Goal: Information Seeking & Learning: Learn about a topic

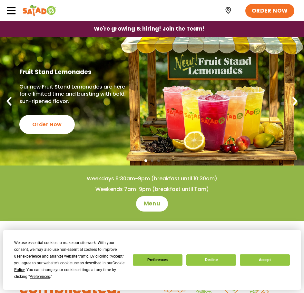
scroll to position [32, 0]
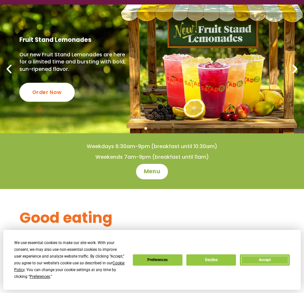
click at [269, 256] on button "Accept" at bounding box center [265, 260] width 50 height 11
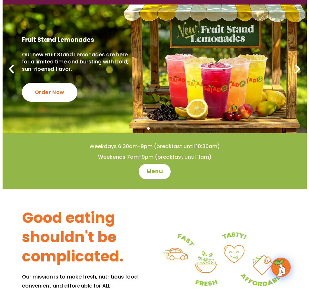
scroll to position [0, 0]
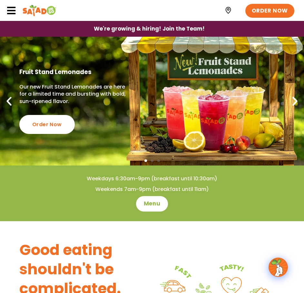
click at [11, 9] on icon at bounding box center [11, 11] width 10 height 10
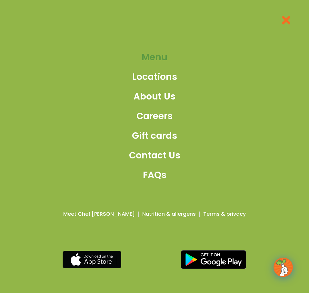
click at [150, 59] on span "Menu" at bounding box center [155, 58] width 26 height 14
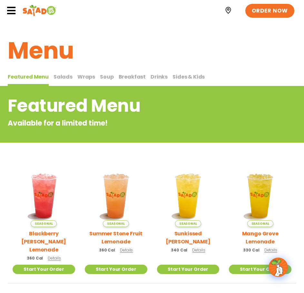
click at [196, 98] on h2 "Featured Menu" at bounding box center [126, 106] width 237 height 26
click at [89, 78] on span "Wraps" at bounding box center [86, 76] width 18 height 7
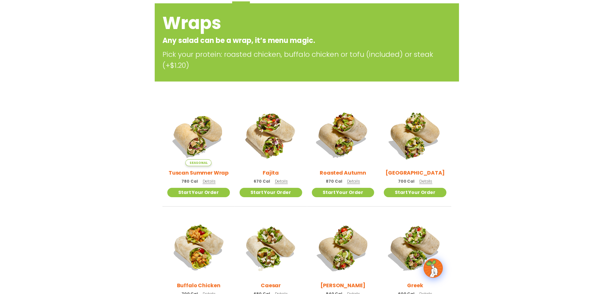
scroll to position [97, 0]
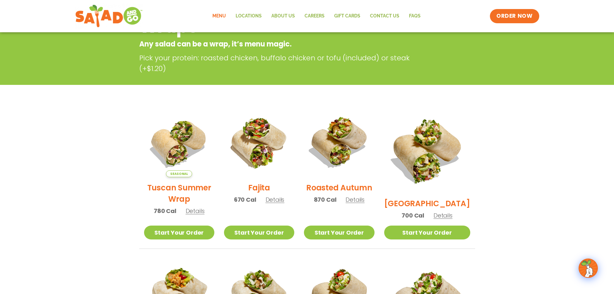
click at [196, 215] on span "Details" at bounding box center [195, 211] width 19 height 8
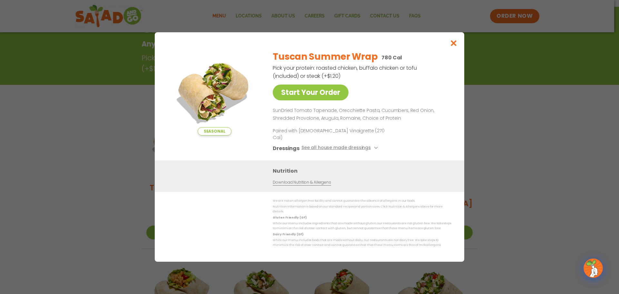
click at [111, 124] on div "Seasonal Start Your Order Tuscan Summer Wrap 780 Cal Pick your protein: roasted…" at bounding box center [309, 147] width 619 height 294
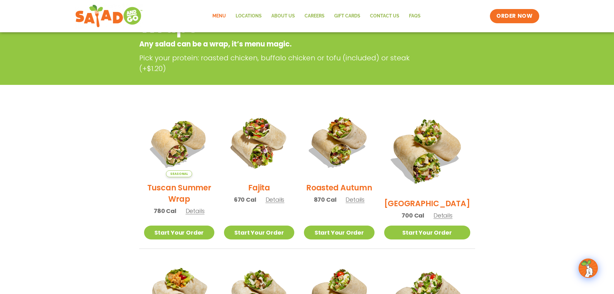
scroll to position [103, 0]
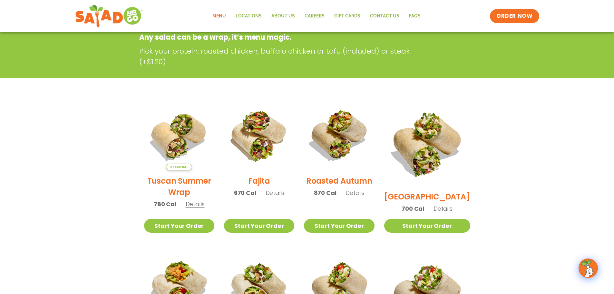
click at [187, 207] on span "Details" at bounding box center [195, 204] width 19 height 8
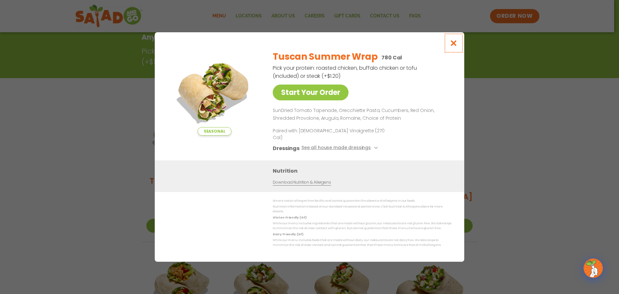
drag, startPoint x: 453, startPoint y: 51, endPoint x: 446, endPoint y: 53, distance: 7.4
click at [309, 46] on icon "Close modal" at bounding box center [454, 43] width 8 height 7
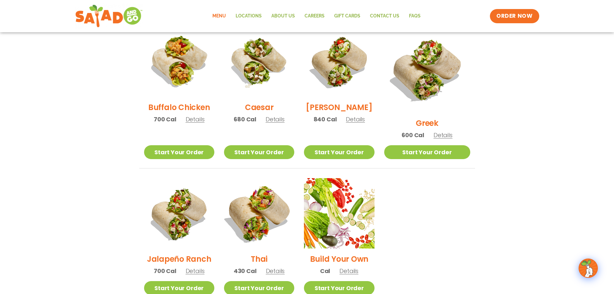
scroll to position [329, 0]
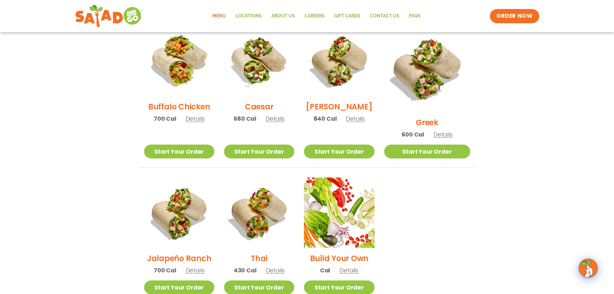
click at [281, 266] on span "Details" at bounding box center [275, 270] width 19 height 8
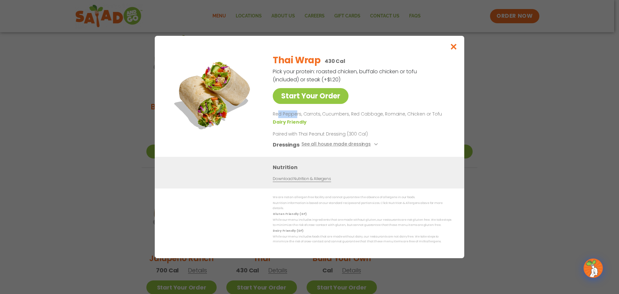
drag, startPoint x: 279, startPoint y: 117, endPoint x: 297, endPoint y: 115, distance: 17.2
click at [297, 115] on p "Red Peppers, Carrots, Cucumbers, Red Cabbage, Romaine, Chicken or Tofu" at bounding box center [361, 114] width 176 height 8
click at [309, 117] on p "Red Peppers, Carrots, Cucumbers, Red Cabbage, Romaine, Chicken or Tofu" at bounding box center [361, 114] width 176 height 8
click at [309, 118] on p "Red Peppers, Carrots, Cucumbers, Red Cabbage, Romaine, Chicken or Tofu" at bounding box center [361, 114] width 176 height 8
click at [309, 117] on p "Red Peppers, Carrots, Cucumbers, Red Cabbage, Romaine, Chicken or Tofu" at bounding box center [361, 114] width 176 height 8
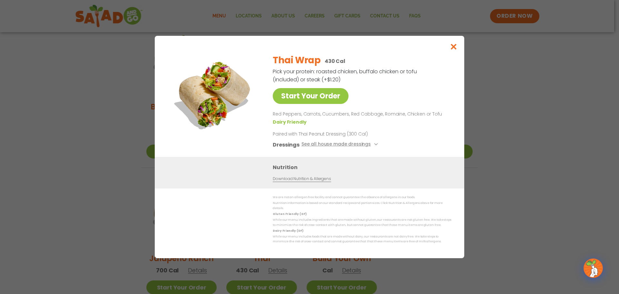
click at [309, 117] on p "Red Peppers, Carrots, Cucumbers, Red Cabbage, Romaine, Chicken or Tofu" at bounding box center [361, 114] width 176 height 8
click at [309, 45] on button "Close modal" at bounding box center [453, 47] width 21 height 22
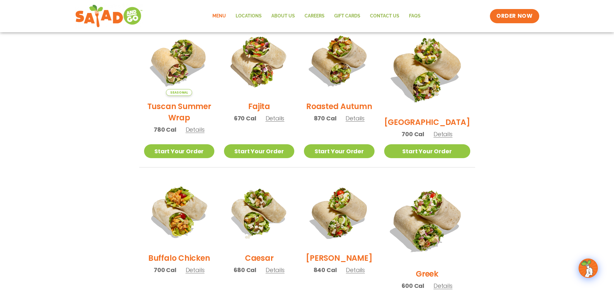
scroll to position [168, 0]
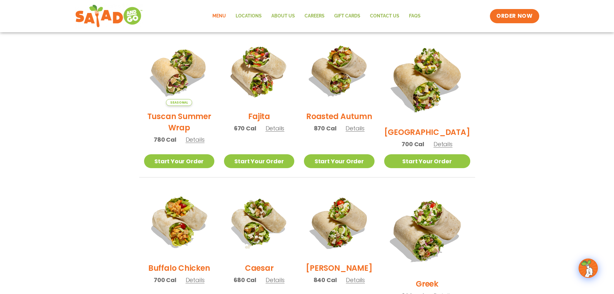
click at [200, 143] on span "Details" at bounding box center [195, 139] width 19 height 8
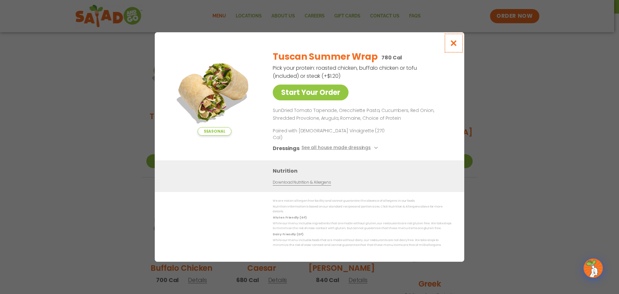
click at [309, 44] on button "Close modal" at bounding box center [453, 43] width 21 height 22
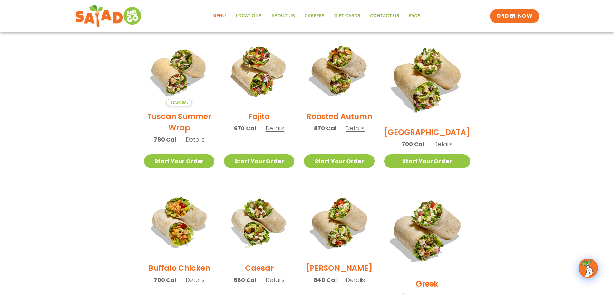
click at [309, 140] on span "Details" at bounding box center [443, 144] width 19 height 8
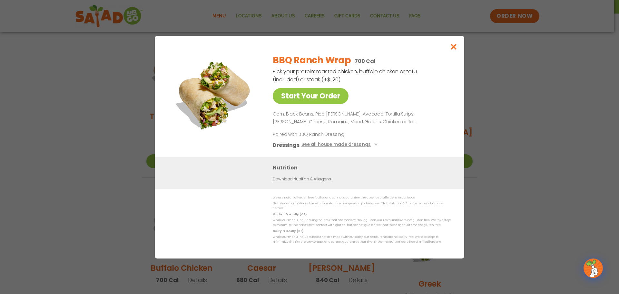
click at [309, 118] on p "Corn, Black Beans, Pico [PERSON_NAME], Avocado, Tortilla Strips, [PERSON_NAME] …" at bounding box center [361, 117] width 176 height 15
click at [309, 117] on p "Corn, Black Beans, Pico [PERSON_NAME], Avocado, Tortilla Strips, [PERSON_NAME] …" at bounding box center [361, 117] width 176 height 15
click at [309, 53] on button "Close modal" at bounding box center [453, 47] width 21 height 22
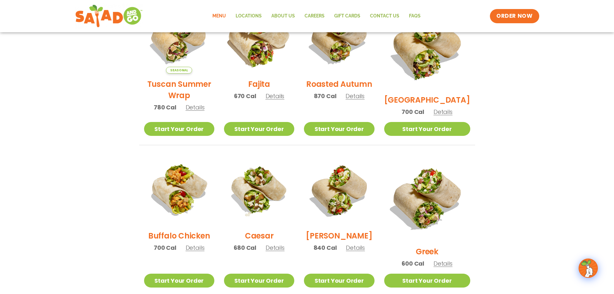
scroll to position [136, 0]
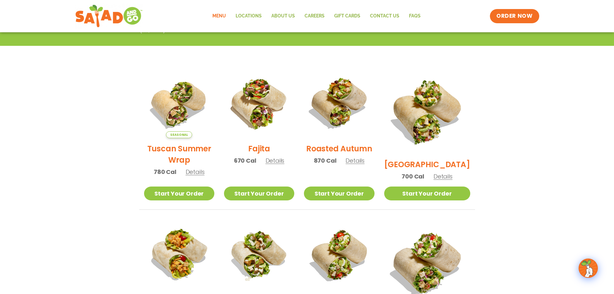
click at [277, 164] on span "Details" at bounding box center [275, 160] width 19 height 8
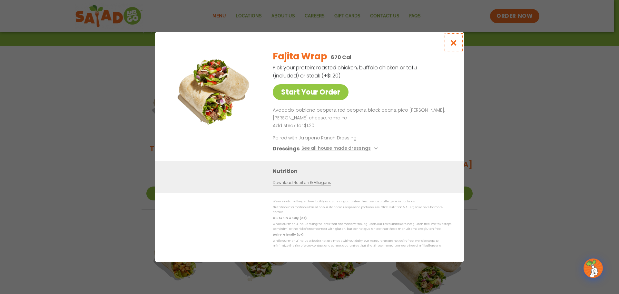
click at [309, 46] on icon "Close modal" at bounding box center [454, 42] width 8 height 7
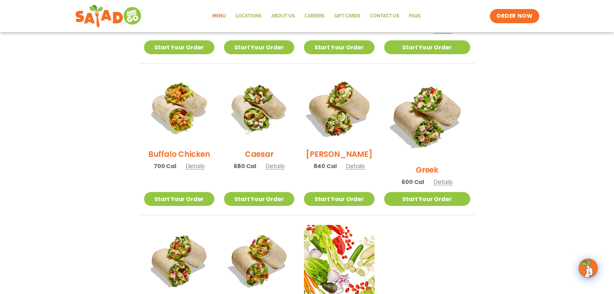
scroll to position [297, 0]
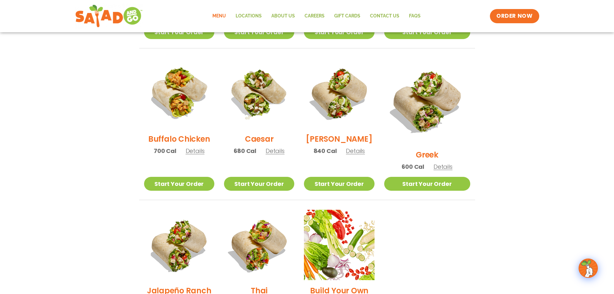
click at [309, 162] on span "Details" at bounding box center [443, 166] width 19 height 8
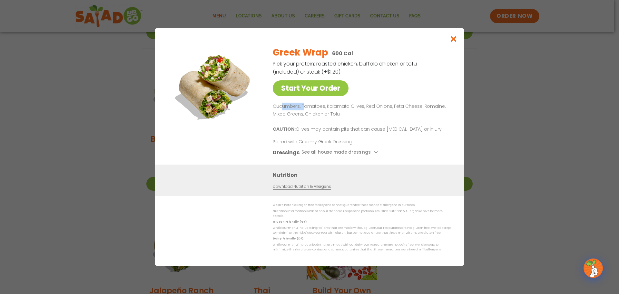
drag, startPoint x: 281, startPoint y: 111, endPoint x: 302, endPoint y: 110, distance: 20.6
click at [302, 110] on p "Cucumbers, Tomatoes, Kalamata Olives, Red Onions, Feta Cheese, Romaine, Mixed G…" at bounding box center [361, 110] width 176 height 15
click at [309, 112] on p "Cucumbers, Tomatoes, Kalamata Olives, Red Onions, Feta Cheese, Romaine, Mixed G…" at bounding box center [361, 110] width 176 height 15
drag, startPoint x: 319, startPoint y: 109, endPoint x: 330, endPoint y: 110, distance: 10.4
click at [309, 110] on p "Cucumbers, Tomatoes, Kalamata Olives, Red Onions, Feta Cheese, Romaine, Mixed G…" at bounding box center [361, 110] width 176 height 15
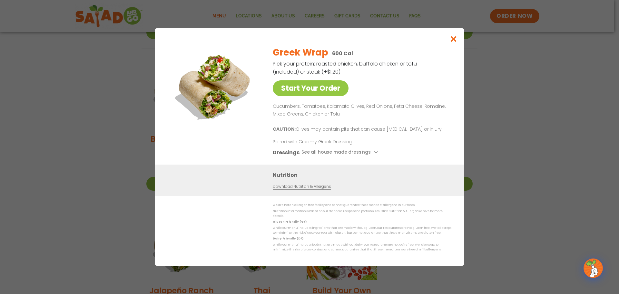
click at [309, 110] on p "Cucumbers, Tomatoes, Kalamata Olives, Red Onions, Feta Cheese, Romaine, Mixed G…" at bounding box center [361, 110] width 176 height 15
drag, startPoint x: 365, startPoint y: 111, endPoint x: 391, endPoint y: 110, distance: 25.8
click at [309, 111] on p "Cucumbers, Tomatoes, Kalamata Olives, Red Onions, Feta Cheese, Romaine, Mixed G…" at bounding box center [361, 110] width 176 height 15
click at [309, 110] on p "Cucumbers, Tomatoes, Kalamata Olives, Red Onions, Feta Cheese, Romaine, Mixed G…" at bounding box center [361, 110] width 176 height 15
click at [309, 40] on icon "Close modal" at bounding box center [454, 38] width 8 height 7
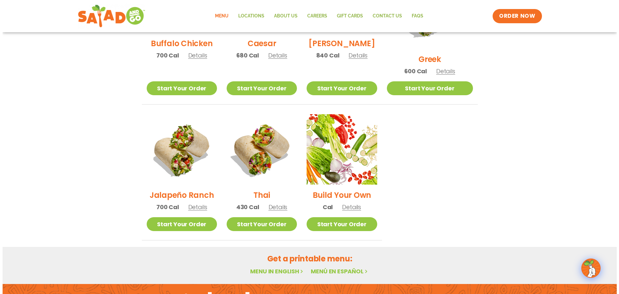
scroll to position [394, 0]
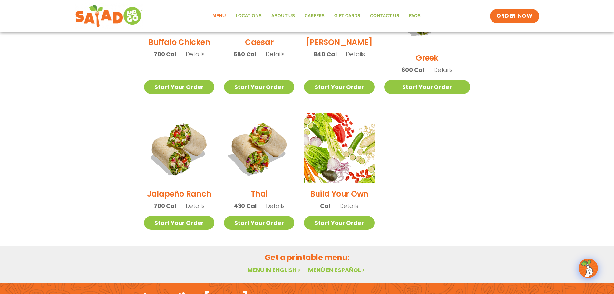
click at [284, 201] on span "Details" at bounding box center [275, 205] width 19 height 8
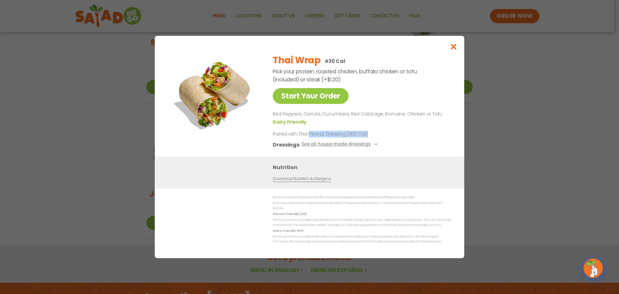
drag, startPoint x: 309, startPoint y: 135, endPoint x: 395, endPoint y: 134, distance: 85.8
click at [309, 134] on div "Thai Wrap 430 Cal Pick your protein: roasted chicken, buffalo chicken or tofu (…" at bounding box center [361, 103] width 176 height 108
click at [309, 112] on div "Thai Wrap 430 Cal Pick your protein: roasted chicken, buffalo chicken or tofu (…" at bounding box center [361, 103] width 176 height 108
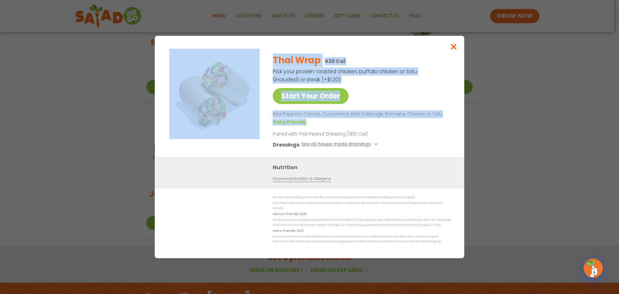
drag, startPoint x: 304, startPoint y: 126, endPoint x: 249, endPoint y: 122, distance: 55.0
click at [249, 122] on div "Start Your Order Thai Wrap 430 Cal Pick your protein: roasted chicken, buffalo …" at bounding box center [310, 103] width 284 height 108
click at [309, 111] on div "Thai Wrap 430 Cal Pick your protein: roasted chicken, buffalo chicken or tofu (…" at bounding box center [361, 103] width 176 height 108
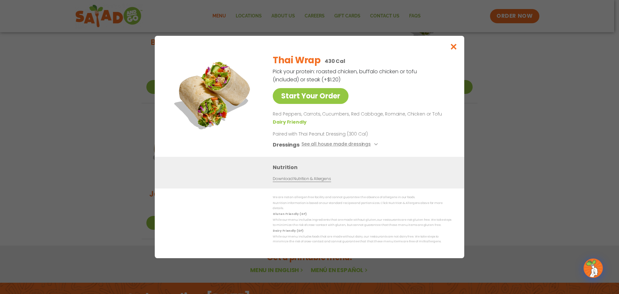
click at [309, 98] on div "Thai Wrap 430 Cal Pick your protein: roasted chicken, buffalo chicken or tofu (…" at bounding box center [361, 103] width 176 height 108
click at [309, 50] on icon "Close modal" at bounding box center [454, 46] width 8 height 7
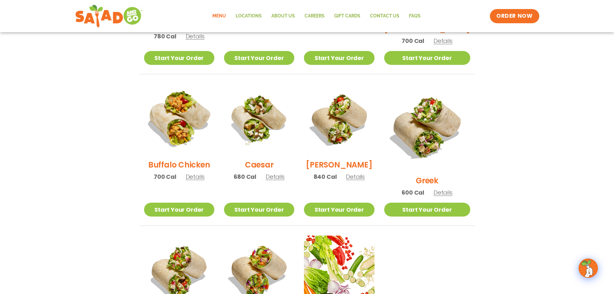
scroll to position [266, 0]
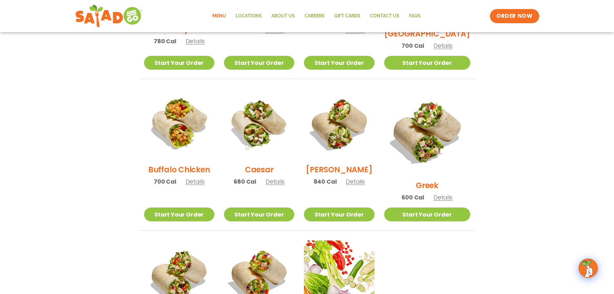
click at [202, 185] on span "Details" at bounding box center [195, 181] width 19 height 8
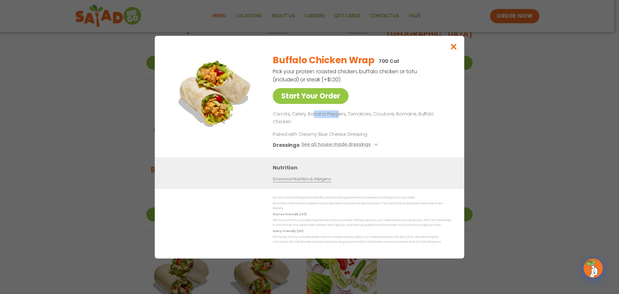
drag, startPoint x: 312, startPoint y: 120, endPoint x: 337, endPoint y: 119, distance: 25.2
click at [309, 119] on p "Carrots, Celery, Banana Peppers, Tomatoes, Croutons, Romaine, Buffalo Chicken" at bounding box center [361, 117] width 176 height 15
drag, startPoint x: 303, startPoint y: 120, endPoint x: 309, endPoint y: 120, distance: 6.8
click at [309, 120] on p "Carrots, Celery, Banana Peppers, Tomatoes, Croutons, Romaine, Buffalo Chicken" at bounding box center [361, 117] width 176 height 15
click at [281, 119] on p "Carrots, Celery, Banana Peppers, Tomatoes, Croutons, Romaine, Buffalo Chicken" at bounding box center [361, 117] width 176 height 15
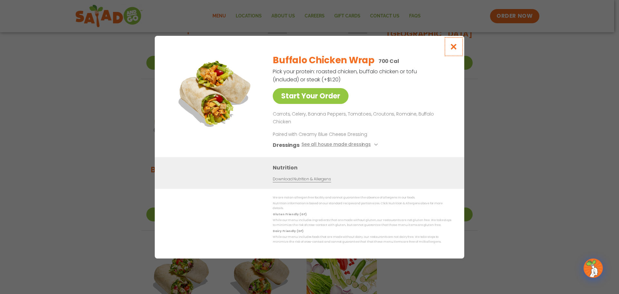
click at [309, 50] on icon "Close modal" at bounding box center [454, 46] width 8 height 7
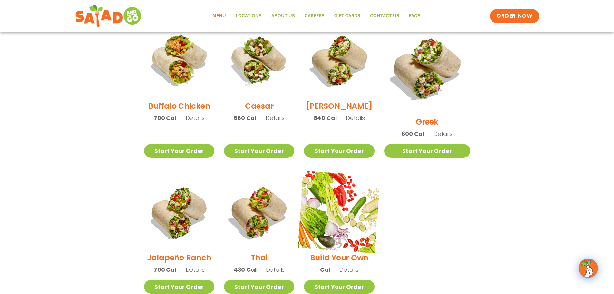
scroll to position [331, 0]
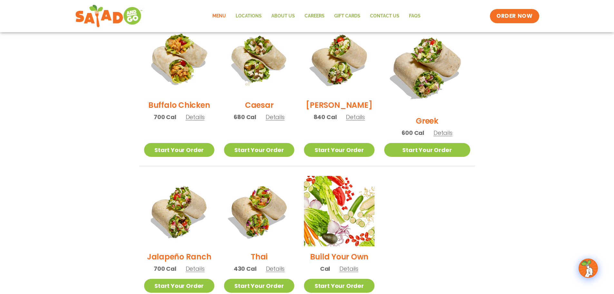
click at [282, 264] on span "Details" at bounding box center [275, 268] width 19 height 8
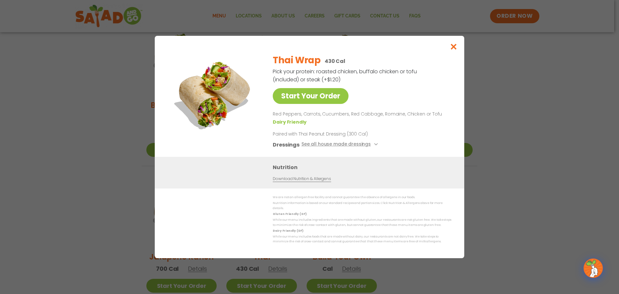
click at [288, 116] on p "Red Peppers, Carrots, Cucumbers, Red Cabbage, Romaine, Chicken or Tofu" at bounding box center [361, 114] width 176 height 8
click at [309, 118] on p "Red Peppers, Carrots, Cucumbers, Red Cabbage, Romaine, Chicken or Tofu" at bounding box center [361, 114] width 176 height 8
click at [309, 116] on p "Red Peppers, Carrots, Cucumbers, Red Cabbage, Romaine, Chicken or Tofu" at bounding box center [361, 114] width 176 height 8
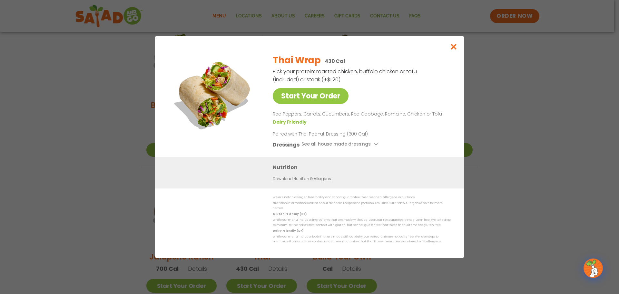
click at [309, 117] on p "Red Peppers, Carrots, Cucumbers, Red Cabbage, Romaine, Chicken or Tofu" at bounding box center [361, 114] width 176 height 8
click at [309, 45] on button "Close modal" at bounding box center [453, 47] width 21 height 22
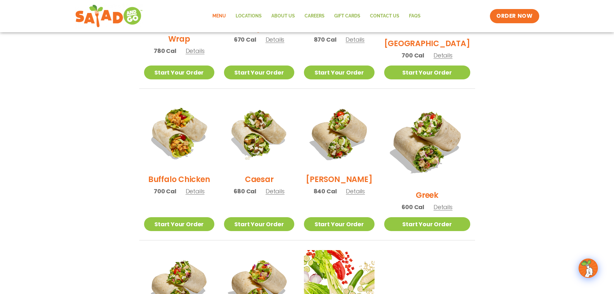
scroll to position [266, 0]
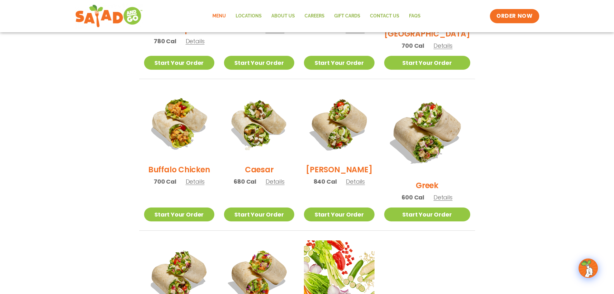
click at [309, 185] on span "Details" at bounding box center [355, 181] width 19 height 8
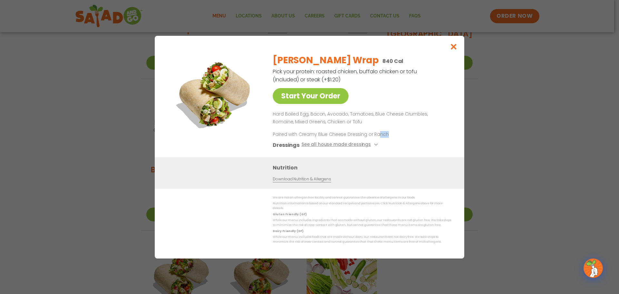
drag, startPoint x: 377, startPoint y: 135, endPoint x: 392, endPoint y: 135, distance: 15.5
click at [309, 135] on div "[PERSON_NAME] Wrap 840 Cal Pick your protein: roasted chicken, buffalo chicken …" at bounding box center [361, 103] width 176 height 108
click at [248, 163] on div "Nutrition Download Nutrition & Allergens" at bounding box center [309, 173] width 309 height 32
click at [309, 50] on icon "Close modal" at bounding box center [454, 46] width 8 height 7
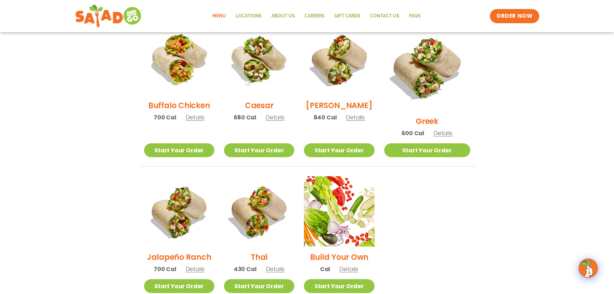
scroll to position [331, 0]
click at [200, 264] on span "Details" at bounding box center [195, 268] width 19 height 8
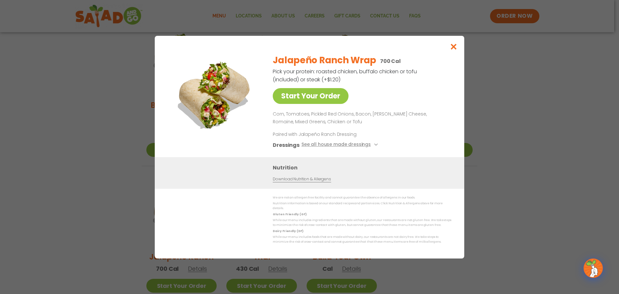
click at [286, 118] on p "Corn, Tomatoes, Pickled Red Onions, Bacon, [PERSON_NAME] Cheese, Romaine, Mixed…" at bounding box center [361, 117] width 176 height 15
drag, startPoint x: 313, startPoint y: 117, endPoint x: 330, endPoint y: 117, distance: 16.4
click at [309, 117] on p "Corn, Tomatoes, Pickled Red Onions, Bacon, [PERSON_NAME] Cheese, Romaine, Mixed…" at bounding box center [361, 117] width 176 height 15
click at [309, 113] on p "Corn, Tomatoes, Pickled Red Onions, Bacon, [PERSON_NAME] Cheese, Romaine, Mixed…" at bounding box center [361, 117] width 176 height 15
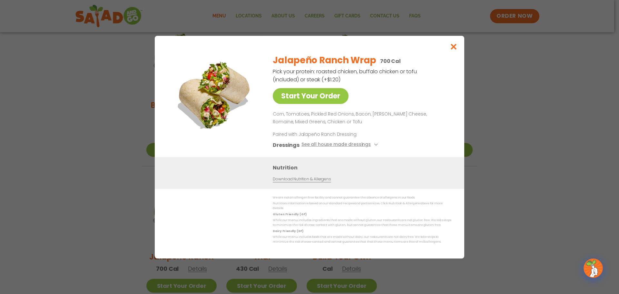
click at [309, 121] on p "Corn, Tomatoes, Pickled Red Onions, Bacon, [PERSON_NAME] Cheese, Romaine, Mixed…" at bounding box center [361, 117] width 176 height 15
click at [309, 122] on p "Corn, Tomatoes, Pickled Red Onions, Bacon, [PERSON_NAME] Cheese, Romaine, Mixed…" at bounding box center [361, 117] width 176 height 15
click at [309, 47] on icon "Close modal" at bounding box center [454, 46] width 8 height 7
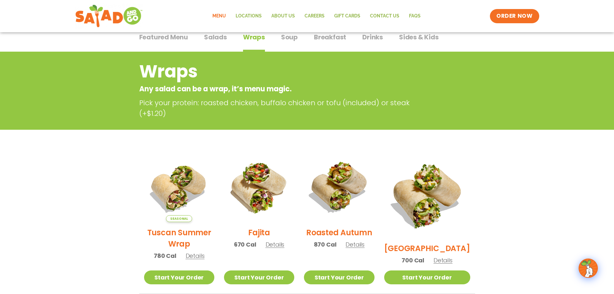
scroll to position [41, 0]
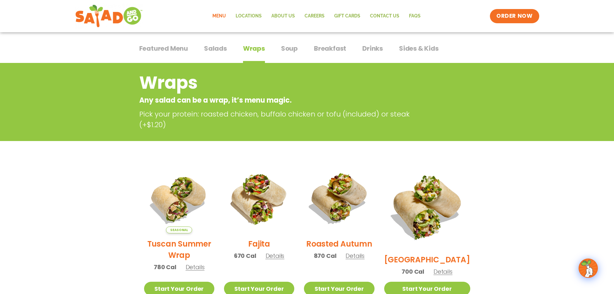
click at [309, 267] on span "Details" at bounding box center [443, 271] width 19 height 8
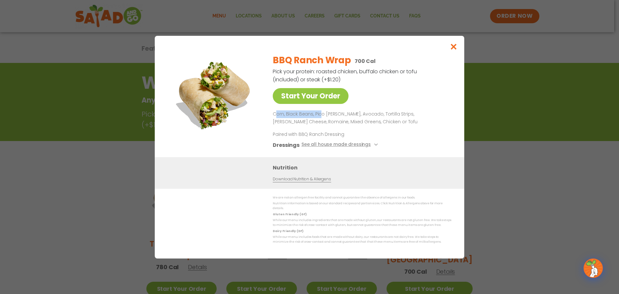
drag, startPoint x: 275, startPoint y: 115, endPoint x: 319, endPoint y: 114, distance: 43.8
click at [309, 114] on p "Corn, Black Beans, Pico [PERSON_NAME], Avocado, Tortilla Strips, [PERSON_NAME] …" at bounding box center [361, 117] width 176 height 15
click at [274, 119] on p "Corn, Black Beans, Pico [PERSON_NAME], Avocado, Tortilla Strips, [PERSON_NAME] …" at bounding box center [361, 117] width 176 height 15
drag, startPoint x: 274, startPoint y: 116, endPoint x: 465, endPoint y: 119, distance: 191.2
click at [309, 119] on div "Start Your Order BBQ Ranch Wrap 700 Cal Pick your protein: roasted chicken, buf…" at bounding box center [309, 147] width 619 height 294
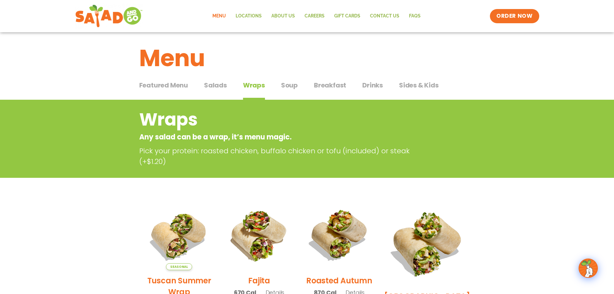
scroll to position [0, 0]
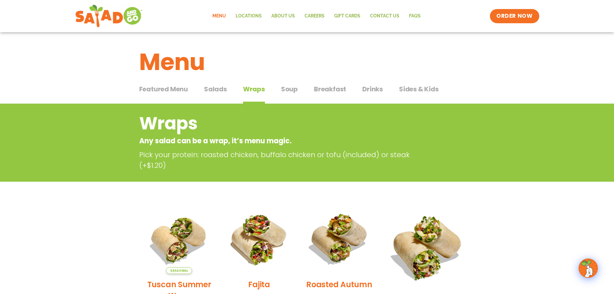
click at [309, 87] on span "Drinks" at bounding box center [372, 89] width 21 height 10
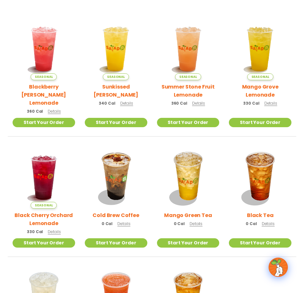
scroll to position [161, 0]
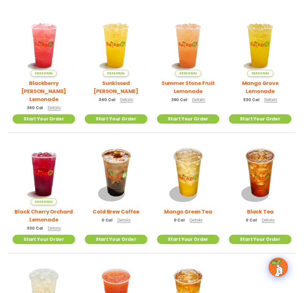
click at [122, 98] on span "Details" at bounding box center [126, 99] width 13 height 5
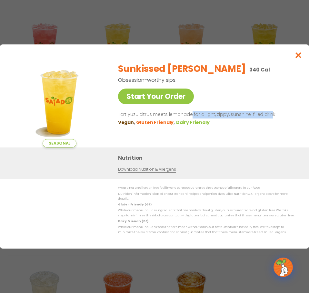
drag, startPoint x: 190, startPoint y: 117, endPoint x: 295, endPoint y: 80, distance: 111.5
click at [269, 114] on p "Tart yuzu citrus meets lemonade for a light, zippy, sunshine-filled drink." at bounding box center [205, 115] width 175 height 8
click at [299, 59] on icon "Close modal" at bounding box center [298, 55] width 8 height 7
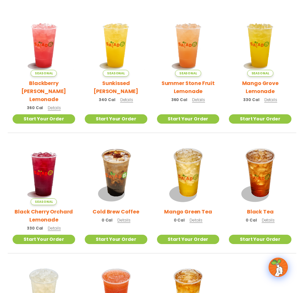
click at [198, 97] on span "Details" at bounding box center [198, 99] width 13 height 5
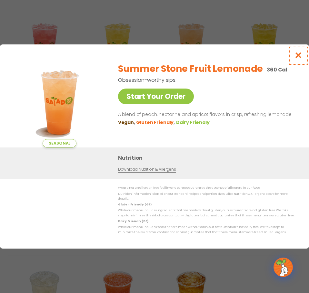
click at [298, 59] on icon "Close modal" at bounding box center [298, 55] width 8 height 7
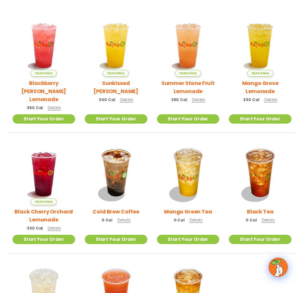
click at [125, 101] on span "Details" at bounding box center [126, 99] width 13 height 5
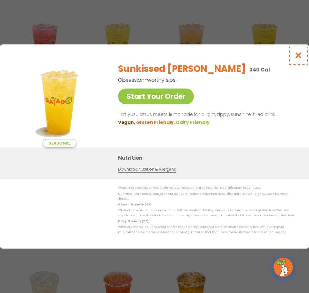
click at [297, 58] on icon "Close modal" at bounding box center [298, 55] width 8 height 7
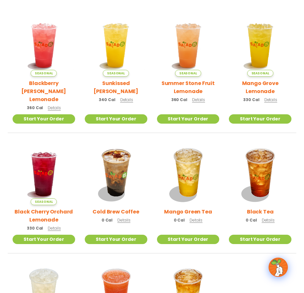
click at [197, 99] on span "Details" at bounding box center [198, 99] width 13 height 5
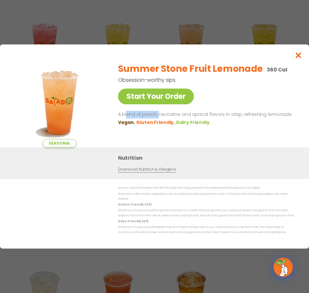
drag, startPoint x: 127, startPoint y: 118, endPoint x: 157, endPoint y: 116, distance: 29.7
click at [157, 116] on p "A blend of peach, nectarine and apricot flavors in crisp, refreshing lemonade." at bounding box center [205, 115] width 175 height 8
drag, startPoint x: 179, startPoint y: 115, endPoint x: 234, endPoint y: 115, distance: 55.4
click at [200, 118] on p "A blend of peach, nectarine and apricot flavors in crisp, refreshing lemonade." at bounding box center [205, 115] width 175 height 8
click at [234, 115] on p "A blend of peach, nectarine and apricot flavors in crisp, refreshing lemonade." at bounding box center [205, 115] width 175 height 8
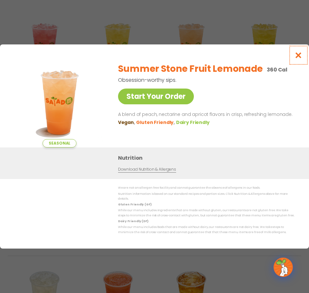
click at [301, 59] on icon "Close modal" at bounding box center [298, 55] width 8 height 7
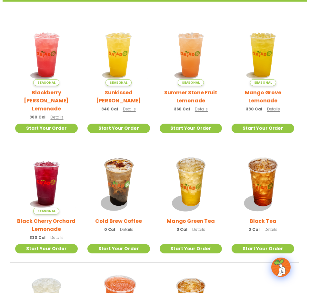
scroll to position [64, 0]
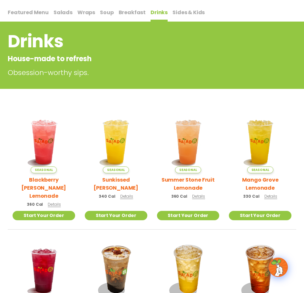
click at [133, 15] on span "Breakfast" at bounding box center [132, 12] width 27 height 7
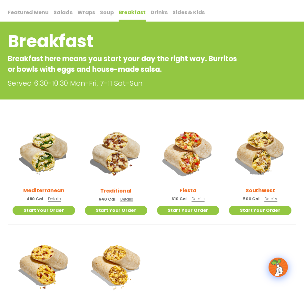
click at [130, 200] on span "Details" at bounding box center [126, 199] width 13 height 5
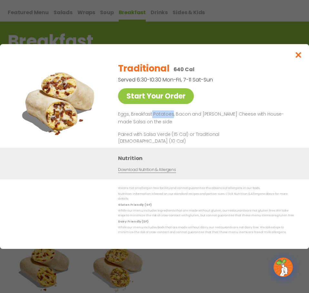
drag, startPoint x: 150, startPoint y: 117, endPoint x: 171, endPoint y: 118, distance: 21.6
click at [171, 118] on p "Eggs, Breakfast Potatoes, Bacon and [PERSON_NAME] Cheese with House-made Salsa …" at bounding box center [205, 118] width 175 height 15
click at [143, 119] on p "Eggs, Breakfast Potatoes, Bacon and [PERSON_NAME] Cheese with House-made Salsa …" at bounding box center [205, 118] width 175 height 15
drag, startPoint x: 158, startPoint y: 118, endPoint x: 178, endPoint y: 119, distance: 20.3
click at [178, 119] on p "Eggs, Breakfast Potatoes, Bacon and [PERSON_NAME] Cheese with House-made Salsa …" at bounding box center [205, 118] width 175 height 15
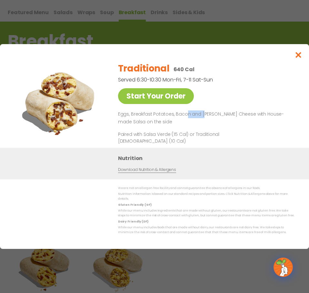
drag, startPoint x: 185, startPoint y: 118, endPoint x: 201, endPoint y: 118, distance: 15.8
click at [201, 118] on p "Eggs, Breakfast Potatoes, Bacon and [PERSON_NAME] Cheese with House-made Salsa …" at bounding box center [205, 118] width 175 height 15
drag, startPoint x: 213, startPoint y: 115, endPoint x: 244, endPoint y: 115, distance: 30.9
click at [244, 115] on p "Eggs, Breakfast Potatoes, Bacon and [PERSON_NAME] Cheese with House-made Salsa …" at bounding box center [205, 118] width 175 height 15
click at [168, 114] on p "Eggs, Breakfast Potatoes, Bacon and [PERSON_NAME] Cheese with House-made Salsa …" at bounding box center [205, 118] width 175 height 15
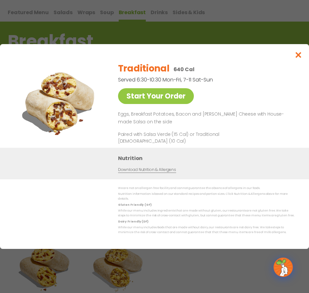
click at [107, 119] on div "Start Your Order Traditional 640 Cal Served 6:30-10:30 Mon-Fri, 7-11 Sat-Sun St…" at bounding box center [154, 102] width 283 height 91
click at [121, 118] on p "Eggs, Breakfast Potatoes, Bacon and [PERSON_NAME] Cheese with House-made Salsa …" at bounding box center [205, 118] width 175 height 15
click at [144, 118] on p "Eggs, Breakfast Potatoes, Bacon and [PERSON_NAME] Cheese with House-made Salsa …" at bounding box center [205, 118] width 175 height 15
click at [170, 117] on p "Eggs, Breakfast Potatoes, Bacon and [PERSON_NAME] Cheese with House-made Salsa …" at bounding box center [205, 118] width 175 height 15
drag, startPoint x: 173, startPoint y: 116, endPoint x: 294, endPoint y: 116, distance: 120.9
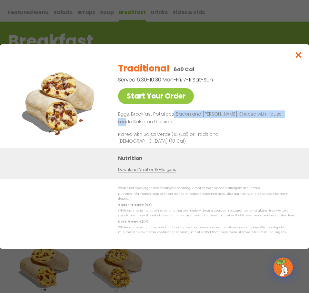
click at [294, 116] on div "Start Your Order Traditional 640 Cal Served 6:30-10:30 Mon-Fri, 7-11 Sat-Sun St…" at bounding box center [154, 102] width 283 height 91
click at [299, 58] on icon "Close modal" at bounding box center [298, 55] width 8 height 7
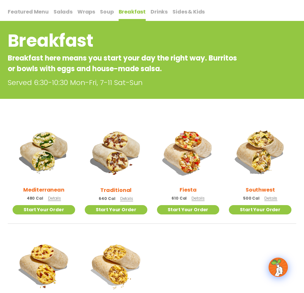
scroll to position [86, 0]
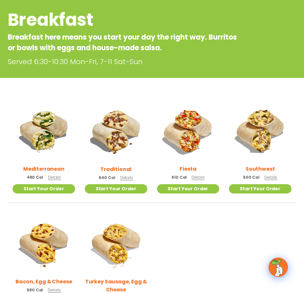
click at [196, 176] on span "Details" at bounding box center [197, 177] width 13 height 5
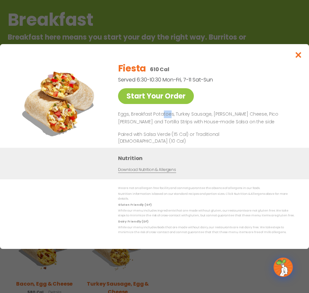
drag, startPoint x: 161, startPoint y: 115, endPoint x: 169, endPoint y: 114, distance: 8.1
click at [169, 114] on p "Eggs, Breakfast Potatoes, Turkey Sausage, [PERSON_NAME] Cheese, Pico [PERSON_NA…" at bounding box center [205, 118] width 175 height 15
drag, startPoint x: 184, startPoint y: 117, endPoint x: 200, endPoint y: 119, distance: 15.9
click at [200, 119] on p "Eggs, Breakfast Potatoes, Turkey Sausage, [PERSON_NAME] Cheese, Pico [PERSON_NA…" at bounding box center [205, 118] width 175 height 15
drag, startPoint x: 223, startPoint y: 119, endPoint x: 260, endPoint y: 119, distance: 37.7
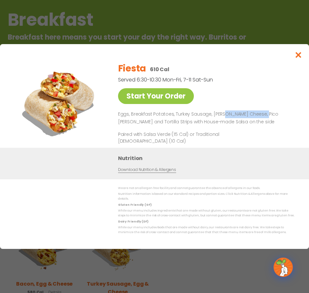
click at [260, 119] on p "Eggs, Breakfast Potatoes, Turkey Sausage, [PERSON_NAME] Cheese, Pico [PERSON_NA…" at bounding box center [205, 118] width 175 height 15
click at [288, 113] on div "Fiesta 610 Cal Served 6:30-10:30 Mon-Fri, 7-11 Sat-Sun Start Your Order Eggs, B…" at bounding box center [205, 102] width 175 height 91
drag, startPoint x: 135, startPoint y: 125, endPoint x: 181, endPoint y: 124, distance: 45.5
click at [181, 124] on p "Eggs, Breakfast Potatoes, Turkey Sausage, [PERSON_NAME] Cheese, Pico [PERSON_NA…" at bounding box center [205, 118] width 175 height 15
click at [201, 124] on p "Eggs, Breakfast Potatoes, Turkey Sausage, [PERSON_NAME] Cheese, Pico [PERSON_NA…" at bounding box center [205, 118] width 175 height 15
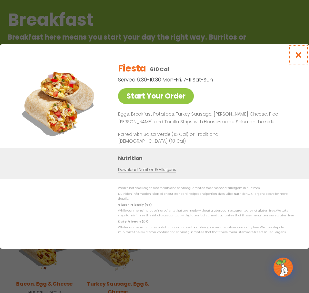
click at [299, 58] on icon "Close modal" at bounding box center [298, 55] width 8 height 7
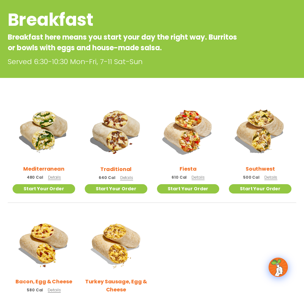
click at [268, 175] on span "Details" at bounding box center [270, 177] width 13 height 5
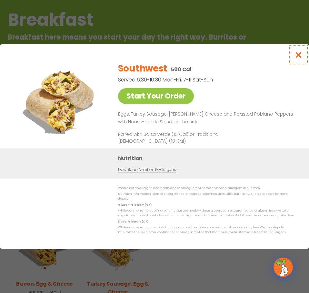
click at [294, 58] on button "Close modal" at bounding box center [298, 55] width 21 height 22
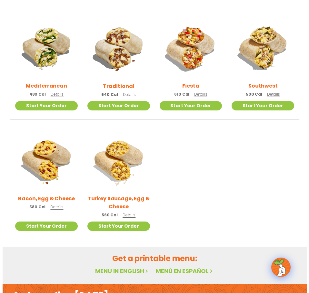
scroll to position [183, 0]
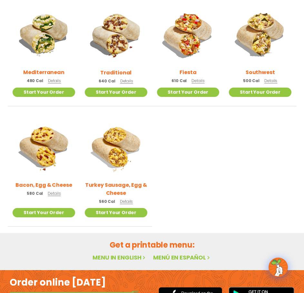
click at [194, 81] on span "Details" at bounding box center [197, 80] width 13 height 5
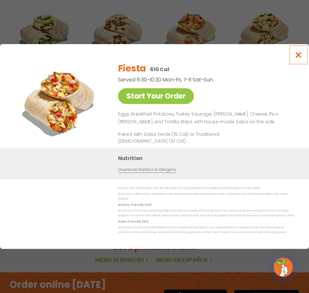
click at [298, 58] on icon "Close modal" at bounding box center [298, 55] width 8 height 7
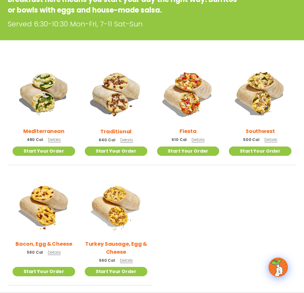
scroll to position [116, 0]
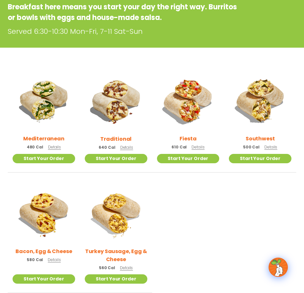
click at [57, 148] on span "Details" at bounding box center [54, 146] width 13 height 5
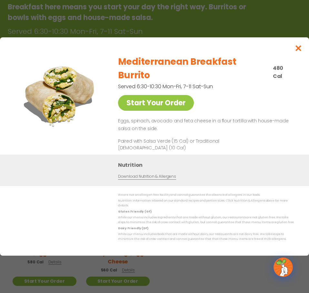
click at [136, 117] on p "Eggs, spinach, avocado and feta cheese in a flour tortilla with house-made sals…" at bounding box center [205, 124] width 175 height 15
click at [162, 117] on p "Eggs, spinach, avocado and feta cheese in a flour tortilla with house-made sals…" at bounding box center [205, 124] width 175 height 15
click at [193, 118] on p "Eggs, spinach, avocado and feta cheese in a flour tortilla with house-made sals…" at bounding box center [205, 124] width 175 height 15
click at [235, 118] on p "Eggs, spinach, avocado and feta cheese in a flour tortilla with house-made sals…" at bounding box center [205, 124] width 175 height 15
click at [297, 52] on icon "Close modal" at bounding box center [298, 48] width 8 height 7
